Goal: Information Seeking & Learning: Learn about a topic

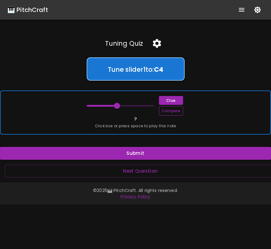
click at [174, 113] on button "Compare" at bounding box center [171, 111] width 24 height 10
click at [117, 105] on span at bounding box center [117, 106] width 6 height 6
type input "60"
drag, startPoint x: 117, startPoint y: 105, endPoint x: 85, endPoint y: 107, distance: 32.2
click at [85, 106] on span at bounding box center [87, 106] width 6 height 6
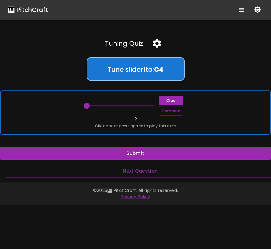
click at [85, 107] on span at bounding box center [87, 106] width 6 height 6
click at [99, 121] on div "Clue Compare ? Click box or press space to play this note" at bounding box center [135, 112] width 271 height 44
click at [172, 111] on button "Compare" at bounding box center [171, 111] width 24 height 10
click at [154, 154] on button "Submit" at bounding box center [135, 153] width 271 height 13
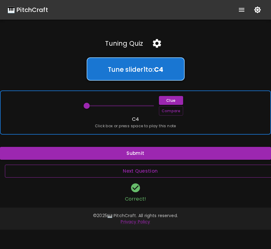
click at [150, 173] on button "Next Question" at bounding box center [140, 171] width 271 height 13
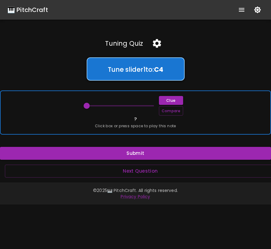
click at [148, 122] on div "Clue Compare ? Click box or press space to play this note" at bounding box center [135, 112] width 271 height 44
click at [156, 44] on icon "button" at bounding box center [157, 43] width 11 height 11
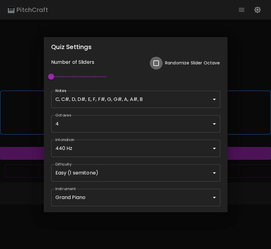
click at [157, 61] on input "checkbox" at bounding box center [156, 63] width 13 height 13
checkbox input "true"
click at [148, 196] on body "🎹 PitchCraft About Badges Wizard Reading Pro Log Out Tuning Quiz Tune slider 1 …" at bounding box center [135, 124] width 271 height 249
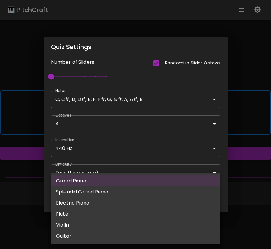
click at [148, 196] on li "Splendid Grand Piano" at bounding box center [135, 191] width 169 height 11
type input "splendid_grand_piano"
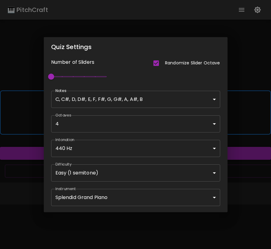
click at [237, 186] on div "Quiz Settings Number of Sliders Randomize Slider Octave 1 Notes C, C#, D, D#, E…" at bounding box center [135, 124] width 271 height 249
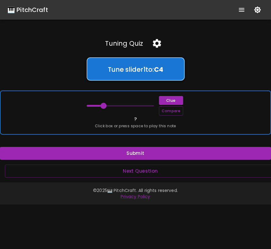
click at [228, 121] on div "Clue Compare ? Click box or press space to play this note" at bounding box center [135, 112] width 271 height 44
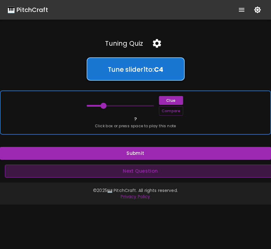
click at [167, 169] on button "Next Question" at bounding box center [140, 171] width 271 height 13
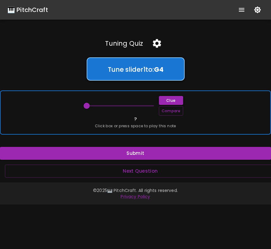
click at [168, 98] on button "Clue" at bounding box center [171, 100] width 24 height 9
click at [87, 105] on span at bounding box center [87, 106] width 6 height 6
drag, startPoint x: 87, startPoint y: 105, endPoint x: 129, endPoint y: 107, distance: 42.3
click at [129, 107] on span at bounding box center [131, 106] width 6 height 6
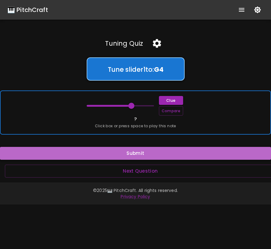
click at [131, 155] on button "Submit" at bounding box center [135, 153] width 271 height 13
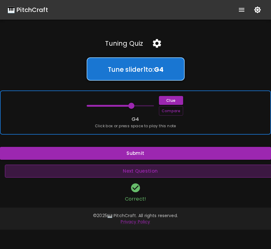
click at [135, 171] on button "Next Question" at bounding box center [140, 171] width 271 height 13
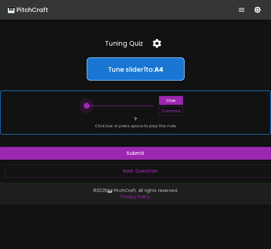
click at [87, 105] on span at bounding box center [87, 106] width 6 height 6
drag, startPoint x: 87, startPoint y: 105, endPoint x: 127, endPoint y: 105, distance: 39.3
click at [127, 105] on span at bounding box center [126, 106] width 6 height 6
drag, startPoint x: 127, startPoint y: 105, endPoint x: 122, endPoint y: 105, distance: 4.9
click at [122, 105] on span at bounding box center [120, 106] width 6 height 6
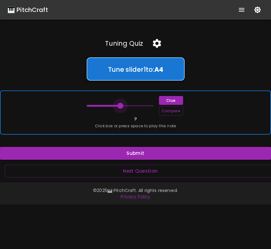
click at [122, 105] on span at bounding box center [120, 106] width 6 height 6
click at [134, 152] on button "Submit" at bounding box center [135, 153] width 271 height 13
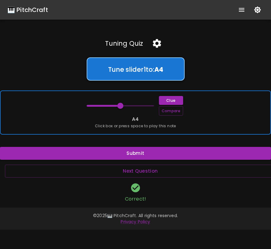
click at [146, 130] on div "Clue Compare A4 Click box or press space to play this note" at bounding box center [135, 112] width 271 height 44
click at [144, 174] on button "Next Question" at bounding box center [140, 171] width 271 height 13
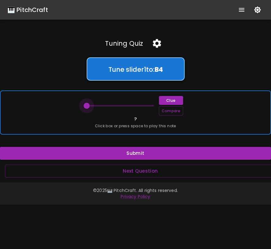
click at [87, 105] on span at bounding box center [87, 106] width 6 height 6
drag, startPoint x: 87, startPoint y: 105, endPoint x: 91, endPoint y: 106, distance: 4.2
click at [91, 106] on span at bounding box center [92, 106] width 6 height 6
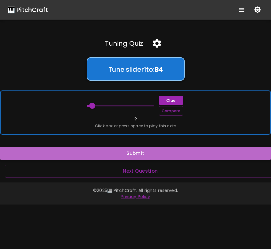
click at [115, 151] on button "Submit" at bounding box center [135, 153] width 271 height 13
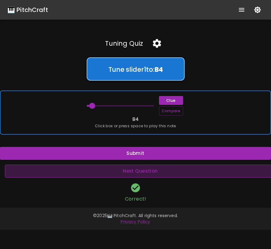
click at [120, 171] on button "Next Question" at bounding box center [140, 171] width 271 height 13
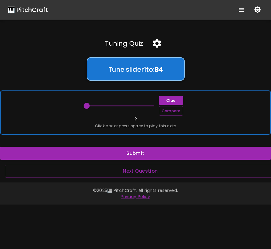
click at [121, 121] on div "Clue Compare ? Click box or press space to play this note" at bounding box center [135, 112] width 271 height 44
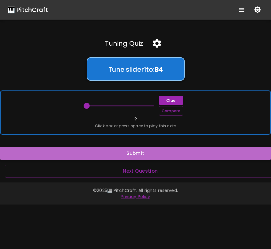
click at [138, 153] on button "Submit" at bounding box center [135, 153] width 271 height 13
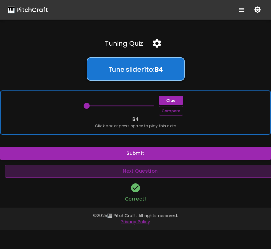
click at [132, 172] on button "Next Question" at bounding box center [140, 171] width 271 height 13
type input "66"
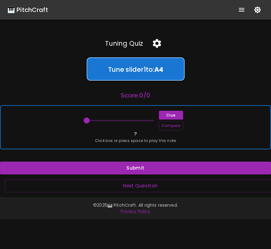
click at [158, 137] on div "Clue Compare ? Click box or press space to play this note" at bounding box center [135, 127] width 271 height 44
drag, startPoint x: 86, startPoint y: 120, endPoint x: 139, endPoint y: 121, distance: 52.2
click at [139, 121] on span at bounding box center [142, 120] width 6 height 6
type input "69"
click at [138, 168] on button "Submit" at bounding box center [135, 168] width 271 height 13
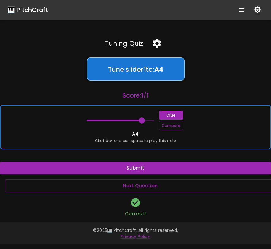
click at [0, 162] on button "Submit" at bounding box center [135, 168] width 271 height 13
click at [141, 187] on button "Next Question" at bounding box center [140, 185] width 271 height 13
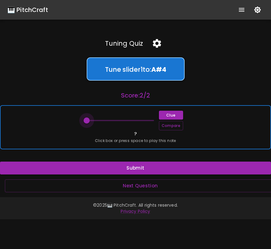
click at [87, 118] on span at bounding box center [87, 120] width 6 height 6
drag, startPoint x: 87, startPoint y: 118, endPoint x: 103, endPoint y: 117, distance: 16.6
click at [104, 117] on span at bounding box center [105, 120] width 6 height 6
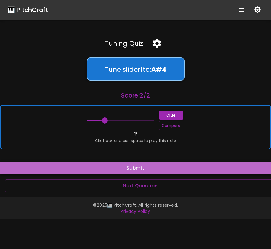
click at [141, 167] on button "Submit" at bounding box center [135, 168] width 271 height 13
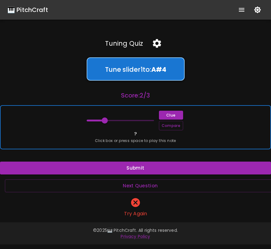
click at [116, 138] on span "Click box or press space to play this note" at bounding box center [135, 141] width 81 height 6
click at [105, 120] on span at bounding box center [105, 120] width 6 height 6
click at [165, 117] on button "Clue" at bounding box center [171, 115] width 24 height 9
drag, startPoint x: 106, startPoint y: 119, endPoint x: 148, endPoint y: 120, distance: 41.7
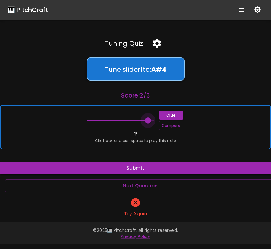
click at [148, 120] on span at bounding box center [148, 120] width 6 height 6
click at [155, 140] on span "Click box or press space to play this note" at bounding box center [135, 141] width 81 height 6
click at [151, 171] on button "Submit" at bounding box center [135, 168] width 271 height 13
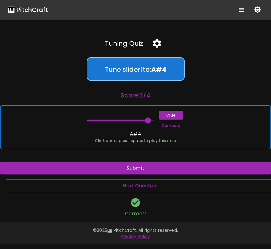
click at [144, 186] on button "Next Question" at bounding box center [140, 185] width 271 height 13
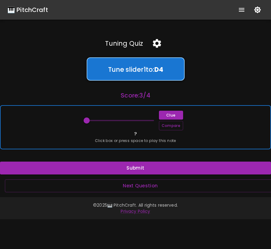
click at [123, 130] on div "Clue Compare" at bounding box center [136, 121] width 98 height 20
drag, startPoint x: 88, startPoint y: 121, endPoint x: 98, endPoint y: 121, distance: 10.1
click at [98, 121] on span at bounding box center [99, 120] width 6 height 6
click at [144, 169] on button "Submit" at bounding box center [135, 168] width 271 height 13
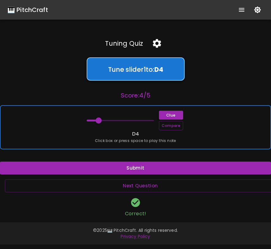
click at [134, 142] on span "Click box or press space to play this note" at bounding box center [135, 141] width 81 height 6
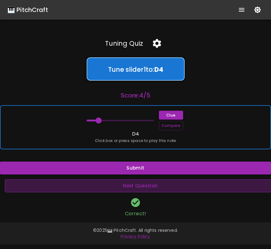
click at [128, 184] on button "Next Question" at bounding box center [140, 185] width 271 height 13
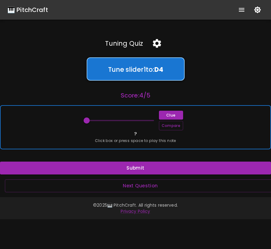
click at [126, 141] on span "Click box or press space to play this note" at bounding box center [135, 141] width 81 height 6
drag, startPoint x: 87, startPoint y: 120, endPoint x: 96, endPoint y: 118, distance: 9.6
click at [97, 118] on span at bounding box center [99, 120] width 6 height 6
click at [118, 168] on button "Submit" at bounding box center [135, 168] width 271 height 13
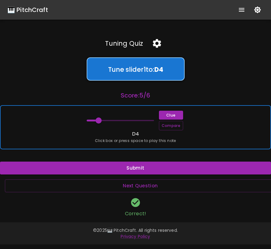
click at [118, 135] on div "Clue Compare D4 Click box or press space to play this note" at bounding box center [135, 127] width 271 height 44
click at [98, 120] on span at bounding box center [99, 120] width 6 height 6
click at [107, 133] on div "Clue Compare D4 Click box or press space to play this note" at bounding box center [135, 127] width 271 height 44
click at [115, 165] on button "Submit" at bounding box center [135, 168] width 271 height 13
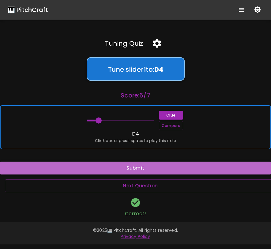
click at [115, 164] on button "Submit" at bounding box center [135, 168] width 271 height 13
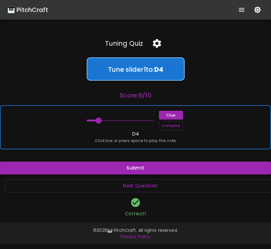
click at [115, 164] on button "Submit" at bounding box center [135, 168] width 271 height 13
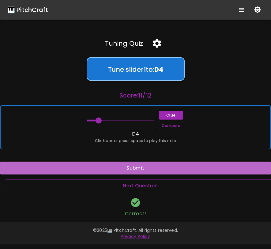
click at [115, 164] on button "Submit" at bounding box center [135, 168] width 271 height 13
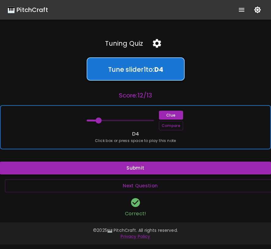
click at [115, 164] on button "Submit" at bounding box center [135, 168] width 271 height 13
click at [114, 134] on div "Clue Compare D4 Click box or press space to play this note" at bounding box center [135, 127] width 271 height 44
click at [133, 184] on button "Next Question" at bounding box center [140, 185] width 271 height 13
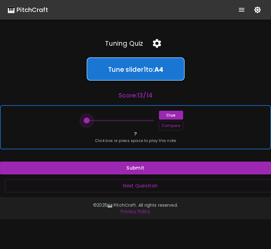
click at [87, 118] on span at bounding box center [87, 120] width 6 height 6
type input "69"
drag, startPoint x: 87, startPoint y: 118, endPoint x: 141, endPoint y: 121, distance: 54.7
click at [141, 121] on span at bounding box center [142, 120] width 6 height 6
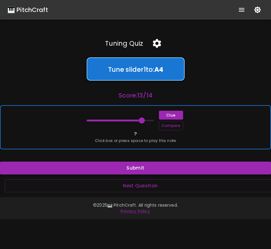
click at [140, 165] on button "Submit" at bounding box center [135, 168] width 271 height 13
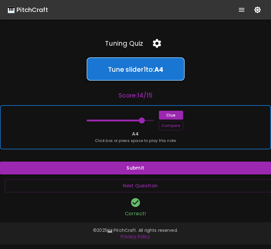
click at [171, 95] on h6 "Score: 14 / 15" at bounding box center [135, 95] width 271 height 10
click at [148, 94] on h6 "Score: 14 / 15" at bounding box center [135, 95] width 271 height 10
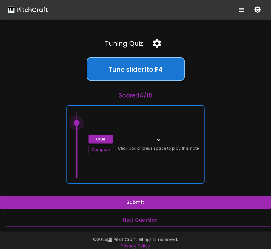
type input "67"
drag, startPoint x: 78, startPoint y: 177, endPoint x: 77, endPoint y: 135, distance: 42.0
click at [77, 135] on span at bounding box center [77, 135] width 6 height 6
click at [161, 173] on div "Clue Compare ? Click box or press space to play this note" at bounding box center [136, 144] width 138 height 79
click at [73, 182] on div "Clue Compare ? Click box or press space to play this note" at bounding box center [136, 144] width 138 height 79
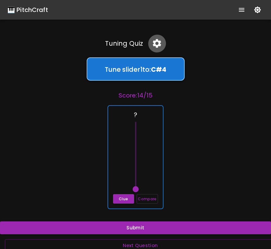
click at [160, 40] on icon "button" at bounding box center [157, 43] width 11 height 11
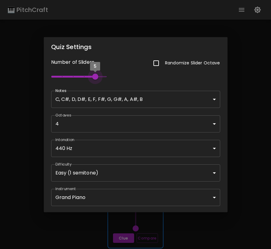
type input "6"
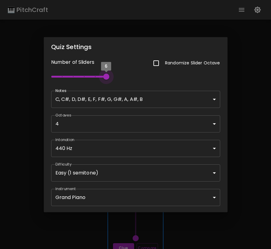
drag, startPoint x: 55, startPoint y: 74, endPoint x: 103, endPoint y: 78, distance: 48.3
click at [103, 78] on span "6" at bounding box center [106, 77] width 6 height 6
click at [245, 159] on div "Quiz Settings Number of Sliders Randomize Slider Octave 6 Notes C, C#, D, D#, E…" at bounding box center [135, 124] width 271 height 249
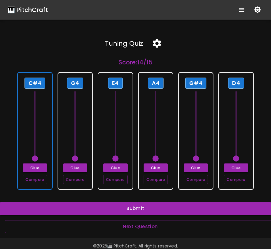
click at [48, 90] on div "C#4 Clue Compare" at bounding box center [34, 131] width 35 height 118
click at [45, 90] on div "C#4 Clue Compare" at bounding box center [34, 131] width 35 height 118
drag, startPoint x: 38, startPoint y: 158, endPoint x: 38, endPoint y: 110, distance: 47.5
click at [38, 110] on span at bounding box center [35, 109] width 6 height 6
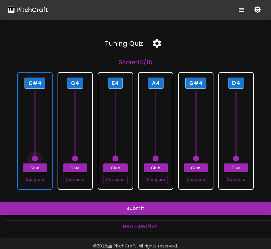
drag, startPoint x: 38, startPoint y: 110, endPoint x: 39, endPoint y: 178, distance: 67.8
click at [40, 178] on div "C#4 Clue Compare" at bounding box center [34, 131] width 35 height 118
click at [37, 158] on span at bounding box center [35, 158] width 6 height 6
click at [37, 167] on button "Clue" at bounding box center [35, 167] width 24 height 9
type input "61"
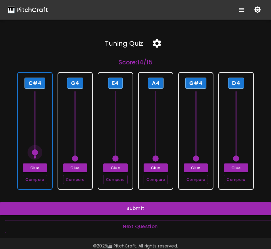
drag, startPoint x: 37, startPoint y: 159, endPoint x: 37, endPoint y: 153, distance: 5.8
click at [37, 153] on span at bounding box center [35, 152] width 6 height 6
click at [45, 153] on div "C#4 Clue Compare" at bounding box center [34, 131] width 35 height 118
click at [39, 181] on button "Compare" at bounding box center [35, 180] width 24 height 10
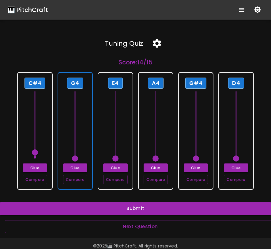
click at [89, 94] on div "G4 Clue Compare" at bounding box center [75, 131] width 35 height 118
drag, startPoint x: 76, startPoint y: 159, endPoint x: 76, endPoint y: 119, distance: 39.9
click at [76, 119] on span at bounding box center [75, 116] width 6 height 6
type input "67"
click at [75, 119] on span at bounding box center [75, 122] width 6 height 6
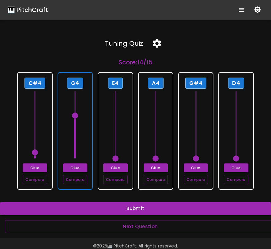
click at [75, 117] on span at bounding box center [75, 116] width 6 height 6
click at [81, 170] on button "Clue" at bounding box center [75, 167] width 24 height 9
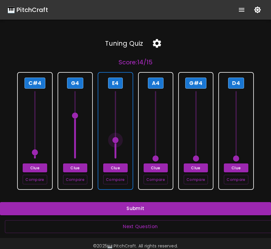
type input "64"
drag, startPoint x: 116, startPoint y: 159, endPoint x: 116, endPoint y: 134, distance: 24.8
click at [116, 134] on span at bounding box center [116, 134] width 6 height 6
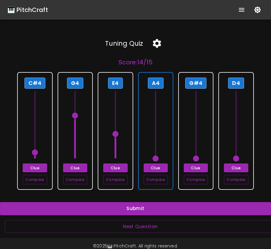
click at [144, 144] on div "A4 Clue Compare" at bounding box center [155, 131] width 35 height 118
type input "69"
drag, startPoint x: 156, startPoint y: 158, endPoint x: 156, endPoint y: 105, distance: 52.1
click at [156, 105] on span at bounding box center [156, 103] width 6 height 6
click at [156, 106] on span at bounding box center [156, 103] width 6 height 6
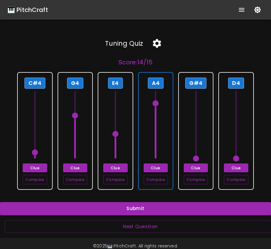
click at [160, 168] on button "Clue" at bounding box center [156, 167] width 24 height 9
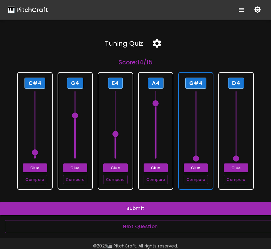
click at [194, 167] on button "Clue" at bounding box center [196, 167] width 24 height 9
type input "68"
drag, startPoint x: 195, startPoint y: 156, endPoint x: 193, endPoint y: 107, distance: 49.1
click at [193, 107] on span at bounding box center [196, 109] width 6 height 6
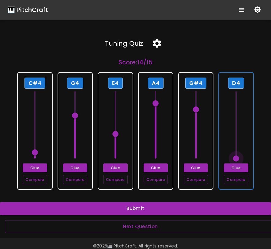
type input "62"
drag, startPoint x: 235, startPoint y: 158, endPoint x: 235, endPoint y: 148, distance: 10.1
click at [235, 148] on span at bounding box center [236, 146] width 6 height 6
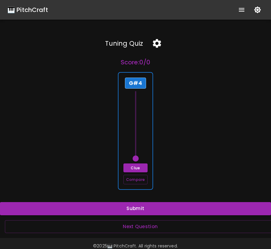
click at [136, 160] on span at bounding box center [136, 158] width 6 height 6
click at [157, 38] on icon "button" at bounding box center [157, 43] width 11 height 11
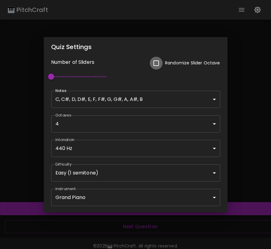
click at [157, 63] on input "checkbox" at bounding box center [156, 63] width 13 height 13
checkbox input "true"
click at [121, 198] on body "🎹 PitchCraft About Badges Wizard Reading Pro Log Out Tuning Quiz Score: 0 / 0 G…" at bounding box center [135, 130] width 271 height 260
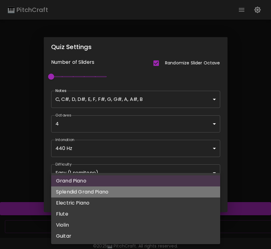
click at [121, 191] on li "Splendid Grand Piano" at bounding box center [135, 191] width 169 height 11
type input "splendid_grand_piano"
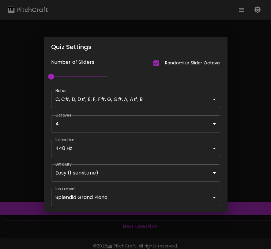
click at [247, 171] on div "Quiz Settings Number of Sliders Randomize Slider Octave 1 Notes C, C#, D, D#, E…" at bounding box center [135, 124] width 271 height 249
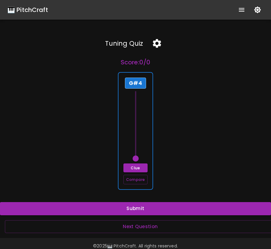
click at [137, 157] on span at bounding box center [136, 158] width 6 height 6
drag, startPoint x: 137, startPoint y: 157, endPoint x: 137, endPoint y: 148, distance: 9.5
click at [137, 148] on span at bounding box center [136, 147] width 6 height 6
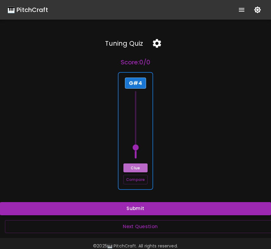
click at [139, 166] on button "Clue" at bounding box center [136, 167] width 24 height 9
click at [141, 207] on button "Submit" at bounding box center [135, 208] width 271 height 13
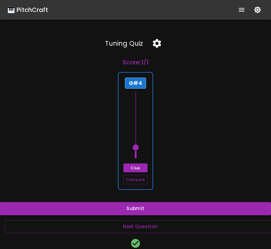
click at [159, 44] on icon "button" at bounding box center [157, 43] width 8 height 9
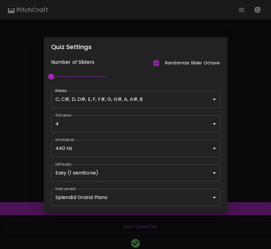
type input "55"
type input "4"
type input "63"
type input "5"
type input "55"
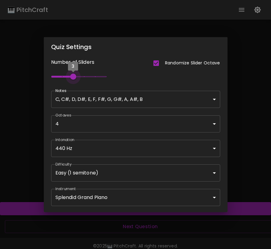
type input "6"
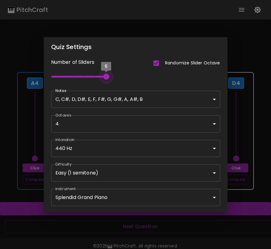
drag, startPoint x: 75, startPoint y: 78, endPoint x: 125, endPoint y: 81, distance: 49.8
click at [125, 81] on div "Number of Sliders Randomize Slider Octave 6" at bounding box center [132, 66] width 177 height 34
click at [255, 153] on div "Quiz Settings Number of Sliders Randomize Slider Octave 6 Notes C, C#, D, D#, E…" at bounding box center [135, 124] width 271 height 249
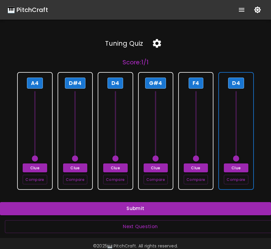
scroll to position [11, 0]
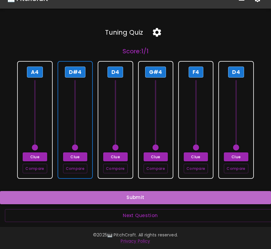
click at [96, 196] on button "Submit" at bounding box center [135, 197] width 271 height 13
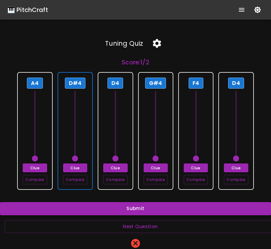
scroll to position [0, 0]
type input "53"
type input "62"
type input "57"
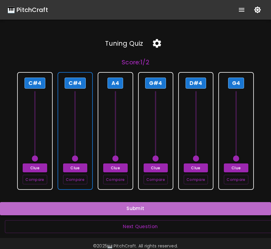
click at [163, 208] on button "Submit" at bounding box center [135, 208] width 271 height 13
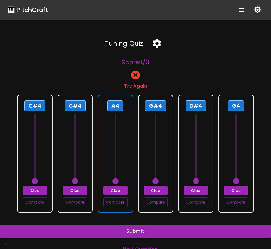
click at [123, 246] on button "Next Question" at bounding box center [140, 249] width 271 height 13
type input "58"
type input "59"
type input "52"
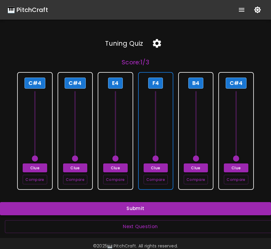
click at [132, 210] on button "Submit" at bounding box center [135, 208] width 271 height 13
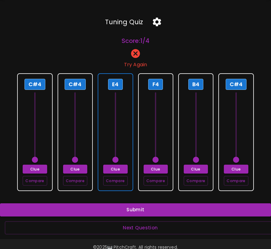
scroll to position [23, 0]
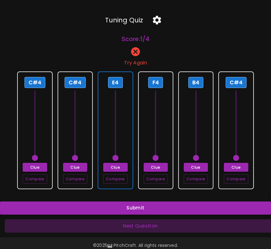
click at [131, 227] on button "Next Question" at bounding box center [140, 226] width 271 height 13
type input "57"
type input "60"
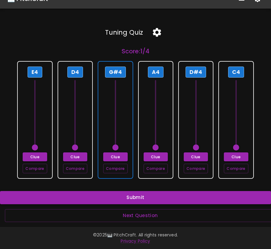
scroll to position [11, 0]
click at [135, 204] on div "Tuning Quiz Score: 1 / 4 E4 Clue Compare D4 Clue Compare G#4 Clue Compare A4 Cl…" at bounding box center [135, 122] width 271 height 199
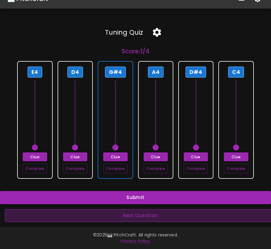
click at [132, 218] on button "Next Question" at bounding box center [140, 215] width 271 height 13
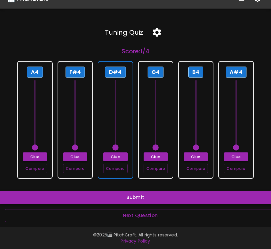
click at [134, 198] on button "Submit" at bounding box center [135, 197] width 271 height 13
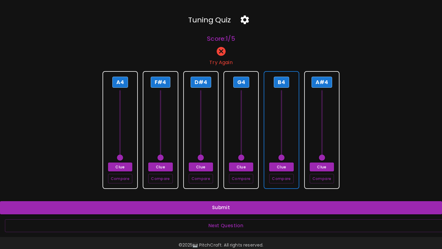
scroll to position [0, 0]
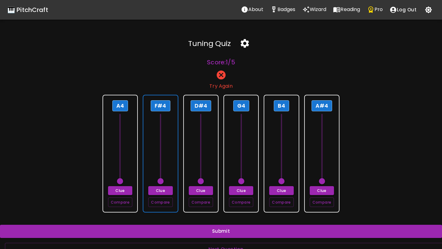
click at [172, 132] on div "F#4 Clue Compare" at bounding box center [160, 154] width 35 height 118
type input "66"
drag, startPoint x: 160, startPoint y: 183, endPoint x: 160, endPoint y: 145, distance: 37.4
click at [160, 145] on span at bounding box center [160, 147] width 6 height 6
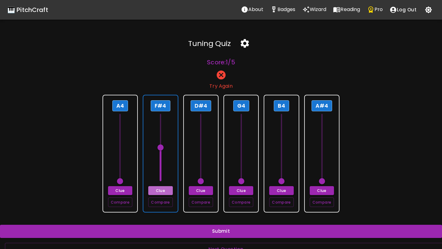
click at [153, 189] on button "Clue" at bounding box center [160, 190] width 24 height 9
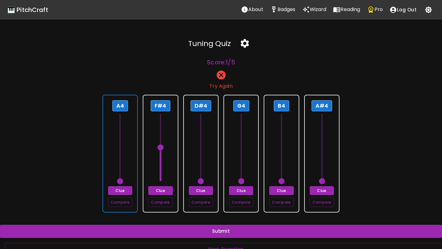
click at [120, 184] on span at bounding box center [120, 181] width 6 height 6
click at [122, 181] on span at bounding box center [120, 181] width 6 height 6
click at [121, 190] on button "Clue" at bounding box center [120, 190] width 24 height 9
type input "69"
drag, startPoint x: 122, startPoint y: 180, endPoint x: 122, endPoint y: 177, distance: 3.4
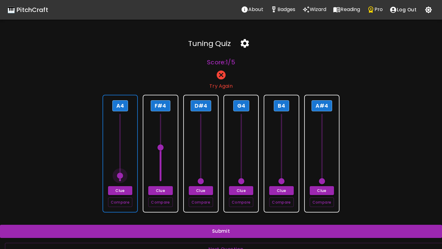
click at [122, 177] on span at bounding box center [120, 176] width 6 height 6
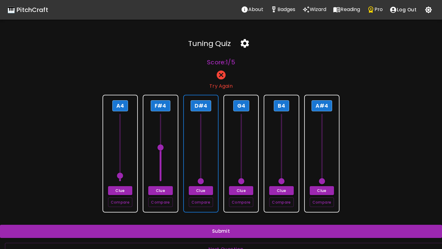
click at [189, 167] on div "D#4 Clue Compare" at bounding box center [200, 154] width 35 height 118
drag, startPoint x: 200, startPoint y: 182, endPoint x: 198, endPoint y: 143, distance: 38.4
click at [198, 143] on span at bounding box center [201, 142] width 6 height 6
type input "63"
drag, startPoint x: 198, startPoint y: 143, endPoint x: 198, endPoint y: 146, distance: 3.1
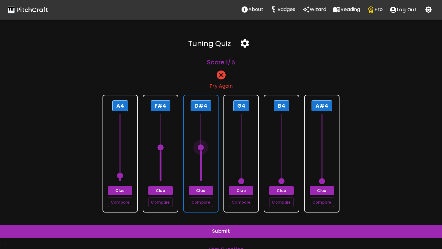
click at [198, 146] on span at bounding box center [201, 147] width 6 height 6
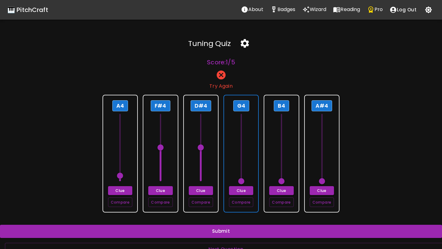
click at [229, 155] on div "G4 Clue Compare" at bounding box center [240, 154] width 35 height 118
click at [239, 180] on span at bounding box center [241, 181] width 6 height 6
type input "67"
drag, startPoint x: 239, startPoint y: 180, endPoint x: 240, endPoint y: 177, distance: 3.2
click at [240, 177] on span at bounding box center [241, 176] width 6 height 6
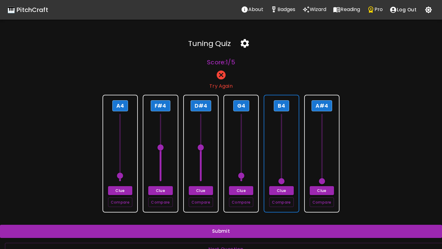
click at [271, 166] on div "B4 Clue Compare" at bounding box center [280, 154] width 35 height 118
drag, startPoint x: 281, startPoint y: 181, endPoint x: 280, endPoint y: 160, distance: 21.2
click at [271, 160] on span at bounding box center [281, 159] width 6 height 6
type input "71"
drag, startPoint x: 280, startPoint y: 160, endPoint x: 281, endPoint y: 154, distance: 5.6
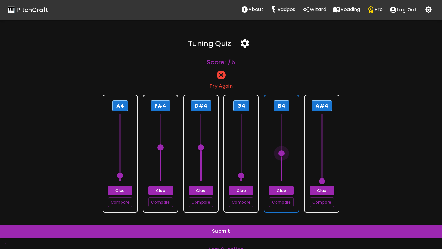
click at [271, 154] on span at bounding box center [281, 153] width 6 height 6
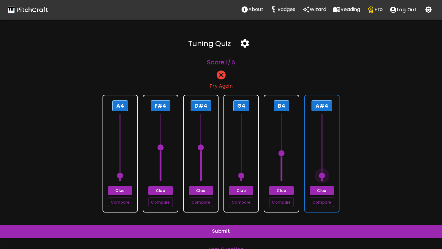
click at [271, 178] on span at bounding box center [322, 176] width 6 height 6
click at [271, 175] on span at bounding box center [322, 176] width 6 height 6
type input "70"
click at [271, 173] on span at bounding box center [322, 170] width 6 height 6
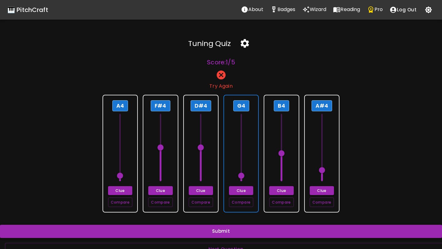
click at [236, 231] on button "Submit" at bounding box center [221, 231] width 442 height 13
click at [235, 204] on button "Compare" at bounding box center [241, 203] width 24 height 10
click at [247, 42] on icon "button" at bounding box center [244, 43] width 8 height 9
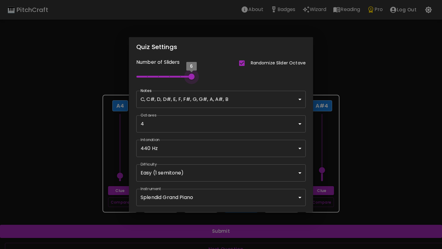
type input "3"
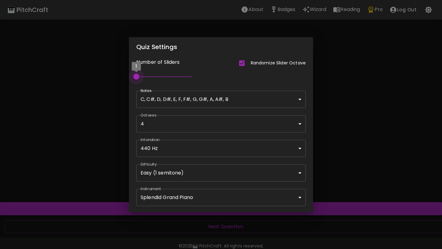
type input "57"
type input "1"
drag, startPoint x: 192, startPoint y: 75, endPoint x: 107, endPoint y: 79, distance: 85.1
click at [107, 79] on div "Quiz Settings Number of Sliders Randomize Slider Octave 1 Notes C, C#, D, D#, E…" at bounding box center [221, 124] width 442 height 249
click at [271, 143] on div "Quiz Settings Number of Sliders Randomize Slider Octave 1 Notes C, C#, D, D#, E…" at bounding box center [221, 124] width 442 height 249
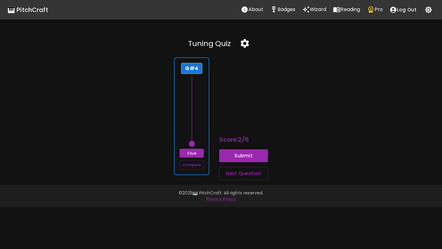
click at [205, 121] on div "G#4 Clue Compare" at bounding box center [191, 116] width 35 height 118
drag, startPoint x: 191, startPoint y: 143, endPoint x: 192, endPoint y: 128, distance: 14.7
click at [192, 128] on span at bounding box center [192, 127] width 6 height 6
click at [234, 155] on button "Submit" at bounding box center [243, 155] width 49 height 13
click at [237, 174] on button "Next Question" at bounding box center [243, 173] width 49 height 13
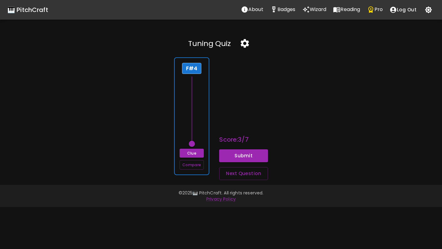
click at [201, 128] on div "F#4 Clue Compare" at bounding box center [191, 116] width 35 height 118
drag, startPoint x: 193, startPoint y: 142, endPoint x: 192, endPoint y: 128, distance: 14.1
click at [193, 128] on span at bounding box center [192, 127] width 6 height 6
drag, startPoint x: 192, startPoint y: 128, endPoint x: 192, endPoint y: 123, distance: 5.2
click at [192, 123] on span at bounding box center [192, 121] width 6 height 6
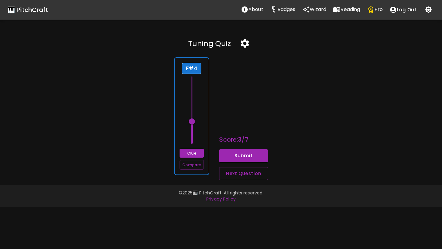
click at [192, 123] on span at bounding box center [192, 121] width 6 height 6
click at [233, 155] on button "Submit" at bounding box center [243, 155] width 49 height 13
click at [234, 176] on button "Next Question" at bounding box center [243, 173] width 49 height 13
type input "55"
click at [208, 133] on div "C4 Clue Compare" at bounding box center [191, 116] width 35 height 118
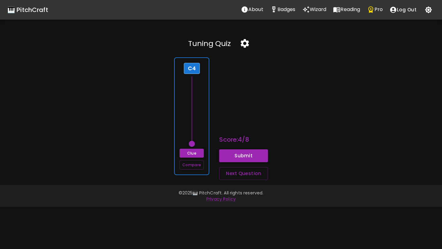
click at [206, 134] on div "C4 Clue Compare" at bounding box center [191, 116] width 35 height 118
click at [193, 145] on span at bounding box center [192, 144] width 6 height 6
click at [203, 121] on div "A4 Clue Compare" at bounding box center [191, 116] width 35 height 118
drag, startPoint x: 190, startPoint y: 143, endPoint x: 192, endPoint y: 118, distance: 25.2
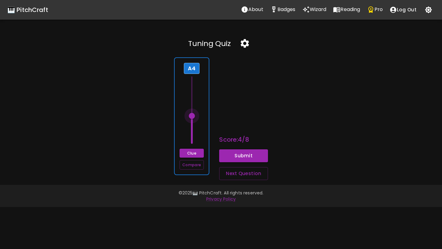
click at [192, 118] on span at bounding box center [192, 116] width 6 height 6
type input "69"
drag, startPoint x: 192, startPoint y: 117, endPoint x: 193, endPoint y: 99, distance: 18.7
click at [193, 99] on span at bounding box center [192, 99] width 6 height 6
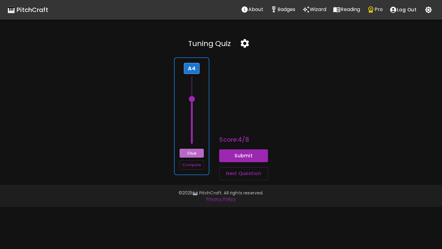
click at [197, 155] on button "Clue" at bounding box center [191, 153] width 24 height 9
click at [232, 156] on button "Submit" at bounding box center [243, 155] width 49 height 13
click at [219, 149] on button "Submit" at bounding box center [243, 155] width 49 height 13
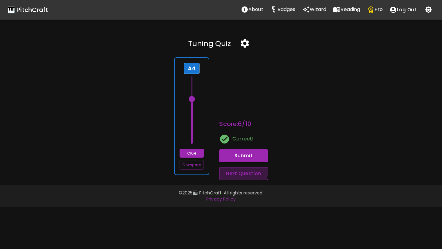
click at [232, 171] on button "Next Question" at bounding box center [243, 173] width 49 height 13
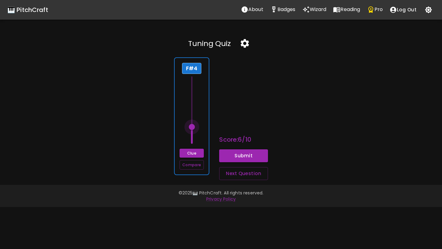
click at [196, 130] on span at bounding box center [191, 109] width 9 height 67
drag, startPoint x: 193, startPoint y: 127, endPoint x: 194, endPoint y: 105, distance: 21.2
click at [194, 105] on span at bounding box center [192, 105] width 6 height 6
type input "66"
drag, startPoint x: 194, startPoint y: 105, endPoint x: 194, endPoint y: 113, distance: 7.4
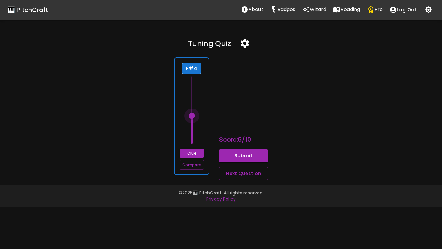
click at [194, 113] on span at bounding box center [192, 116] width 6 height 6
click at [239, 154] on button "Submit" at bounding box center [243, 155] width 49 height 13
